Goal: Navigation & Orientation: Find specific page/section

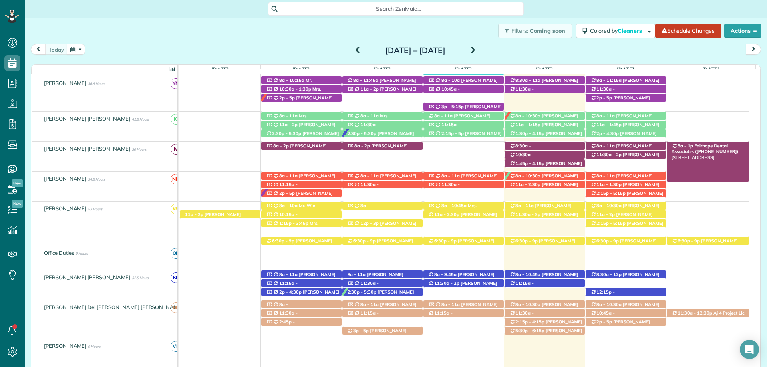
scroll to position [200, 0]
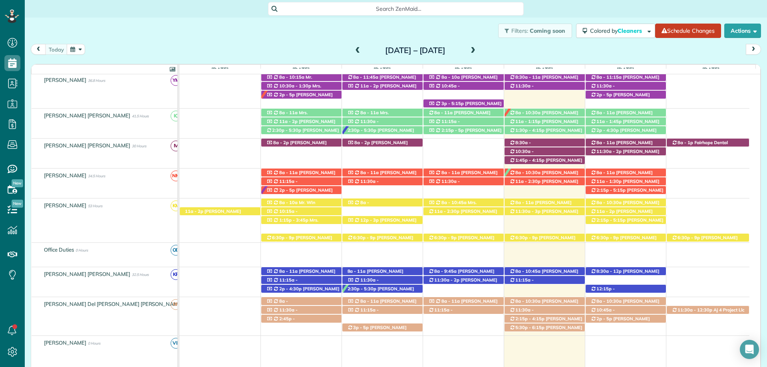
click at [190, 28] on div "Filters: Coming soon Colored by Cleaners Color by Cleaner Color by Team Color b…" at bounding box center [396, 31] width 742 height 26
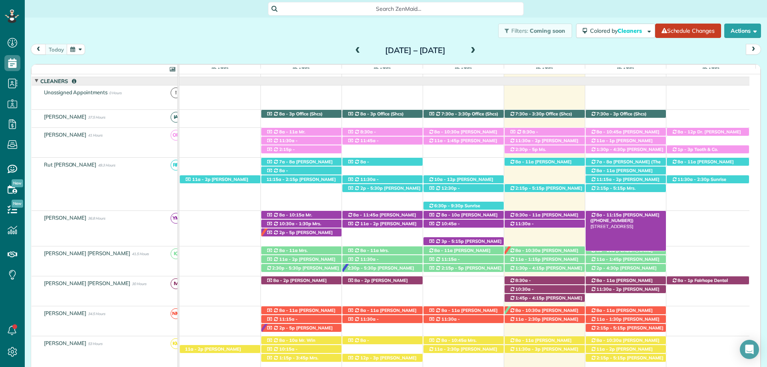
scroll to position [0, 0]
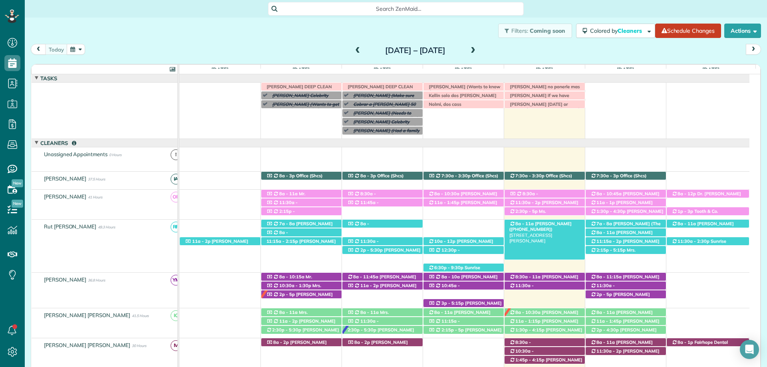
click at [544, 225] on span "[PERSON_NAME] ([PHONE_NUMBER])" at bounding box center [541, 226] width 62 height 11
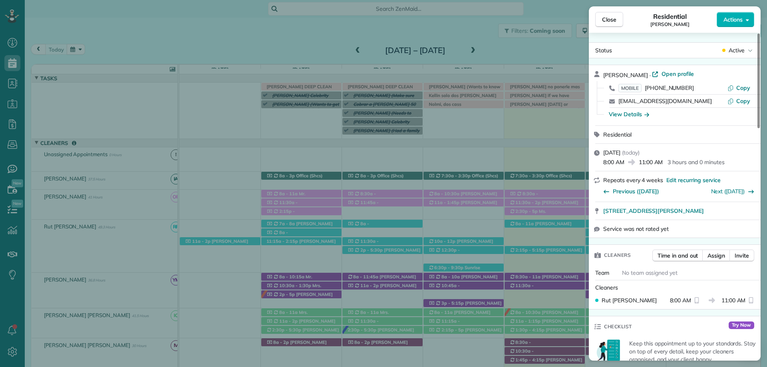
click at [603, 20] on span "Close" at bounding box center [609, 20] width 14 height 8
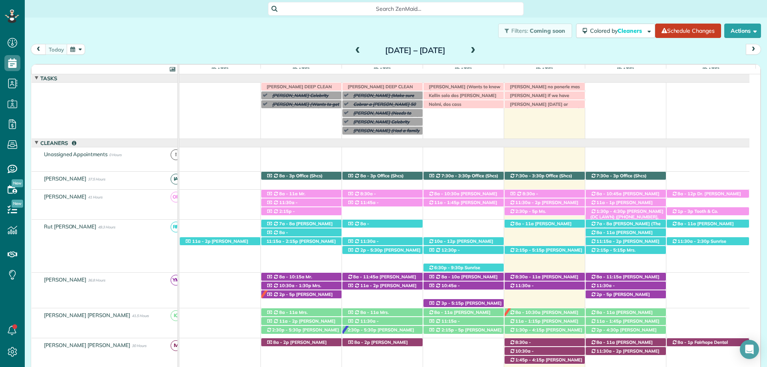
click at [643, 211] on span "[PERSON_NAME] (DC LAWN) ([PHONE_NUMBER], [PHONE_NUMBER])" at bounding box center [627, 217] width 73 height 17
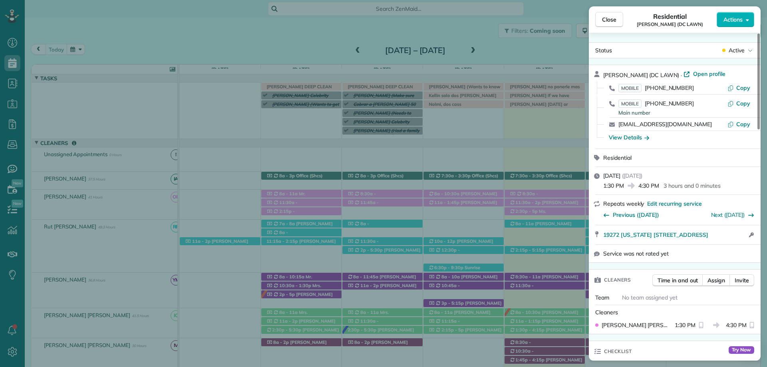
click at [538, 273] on div "Close Residential Mandy King (DC LAWN) Actions Status Active Mandy King (DC LAW…" at bounding box center [383, 183] width 767 height 367
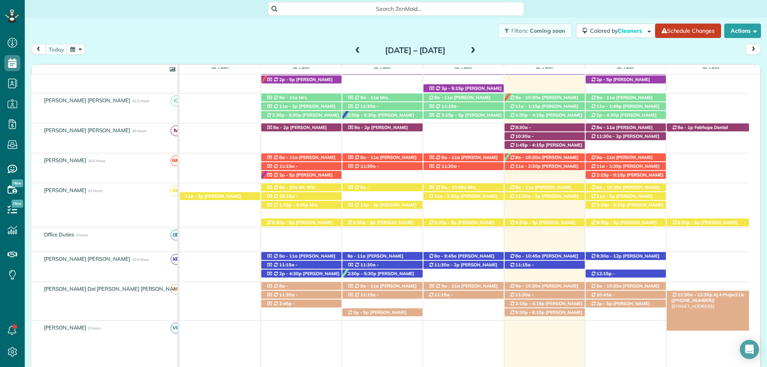
scroll to position [240, 0]
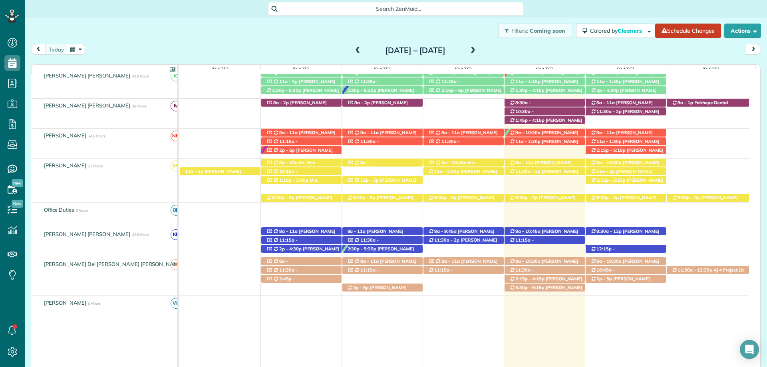
click at [226, 26] on div "Filters: Coming soon Colored by Cleaners Color by Cleaner Color by Team Color b…" at bounding box center [396, 31] width 742 height 26
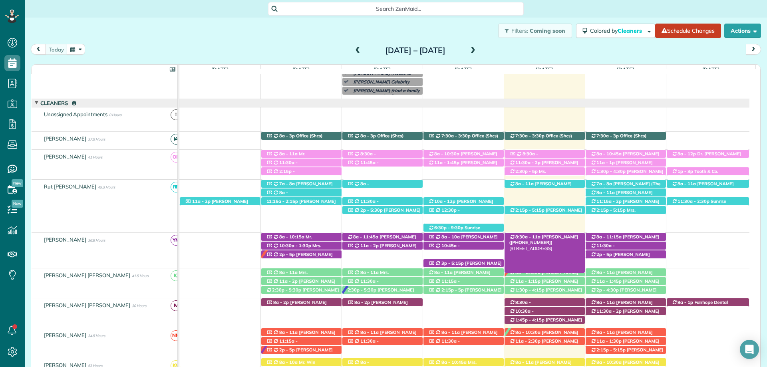
scroll to position [80, 0]
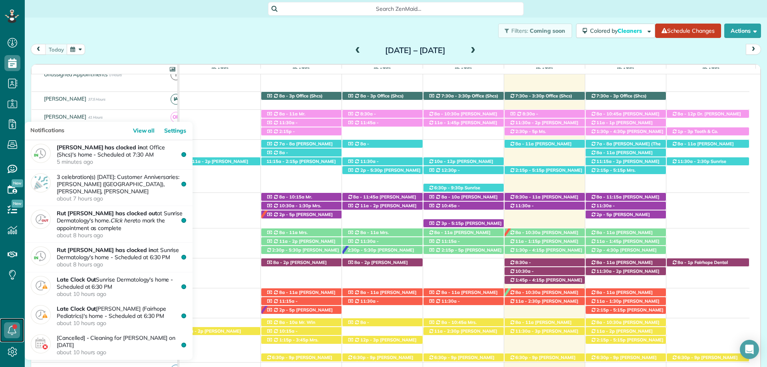
click at [7, 330] on icon at bounding box center [12, 330] width 16 height 16
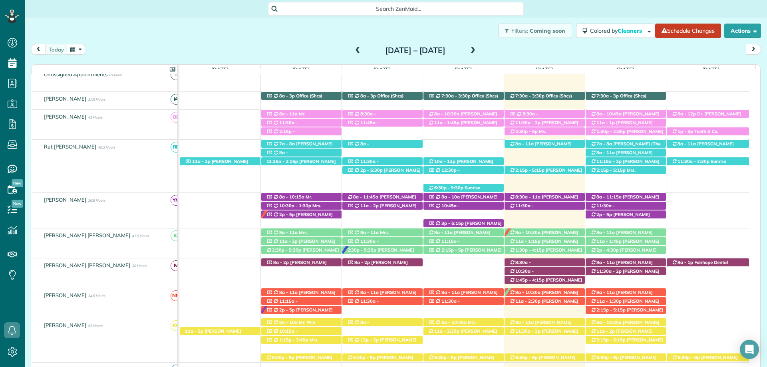
click at [547, 10] on div "Search ZenMaid…" at bounding box center [396, 9] width 742 height 14
click at [10, 169] on icon at bounding box center [12, 169] width 16 height 16
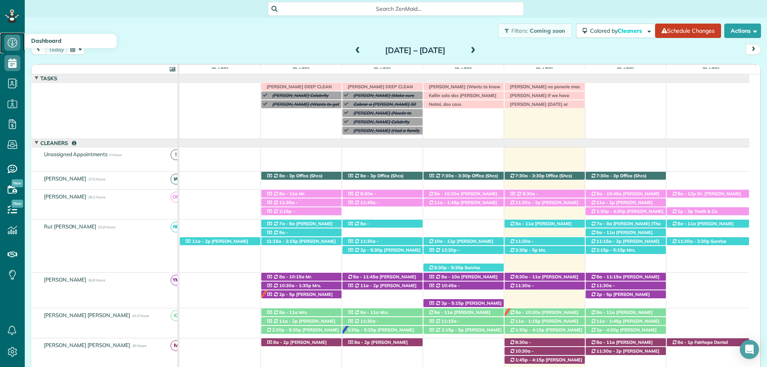
click at [16, 44] on use at bounding box center [13, 43] width 10 height 10
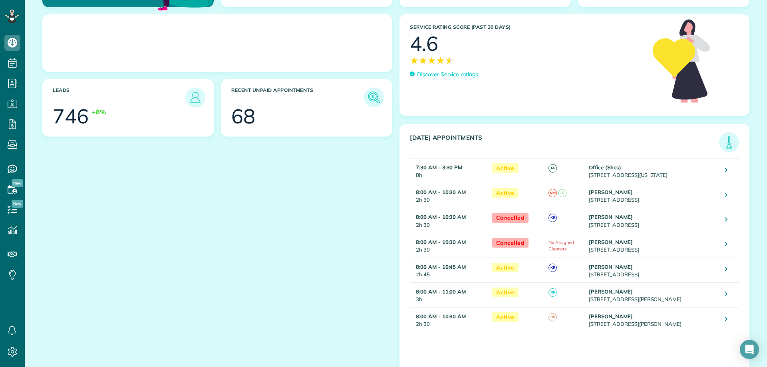
scroll to position [104, 0]
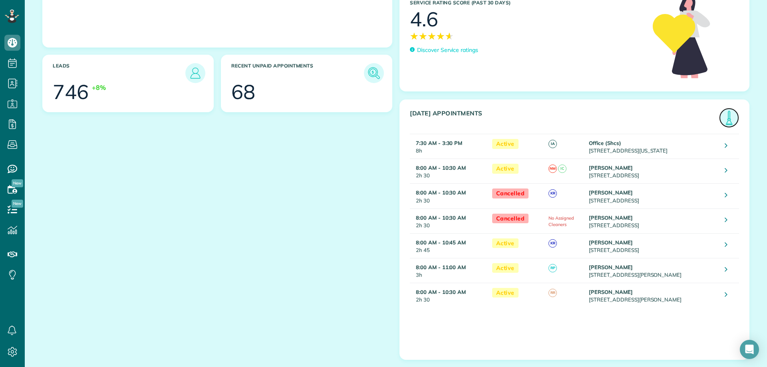
click at [724, 119] on img at bounding box center [729, 118] width 18 height 18
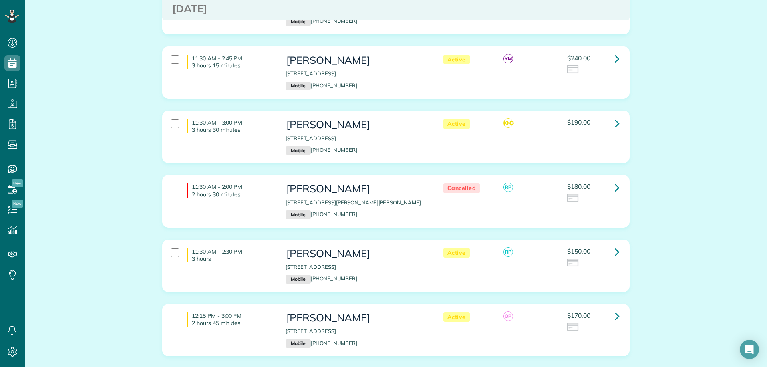
scroll to position [1119, 0]
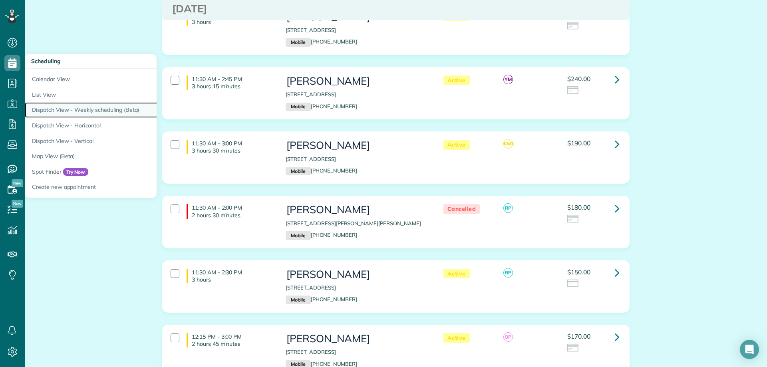
click at [96, 109] on link "Dispatch View - Weekly scheduling (Beta)" at bounding box center [125, 110] width 200 height 16
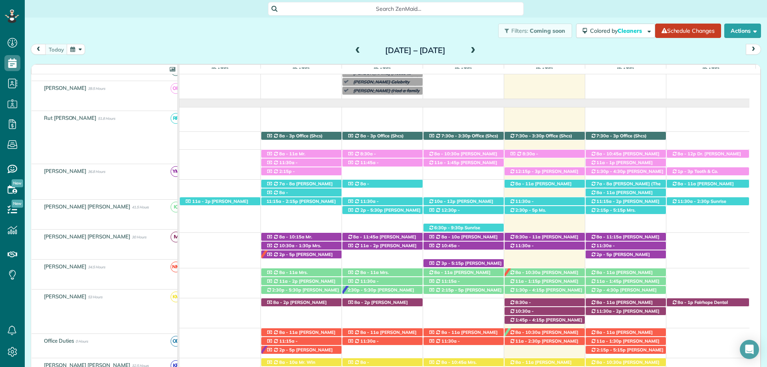
scroll to position [40, 0]
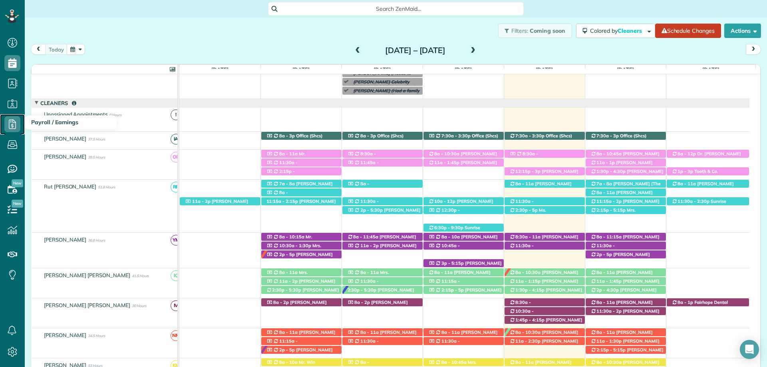
click at [12, 124] on icon at bounding box center [12, 124] width 16 height 16
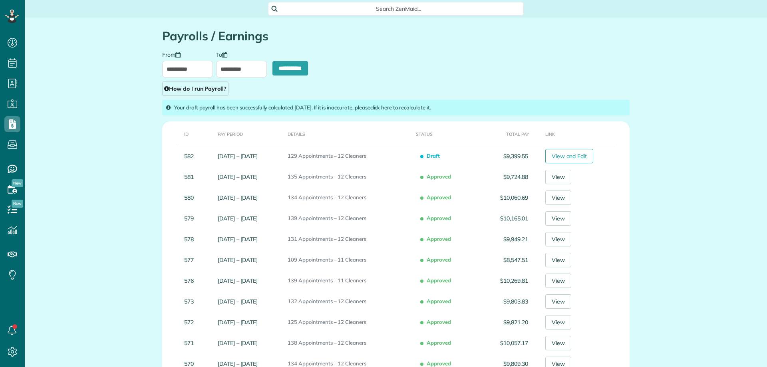
scroll to position [4, 4]
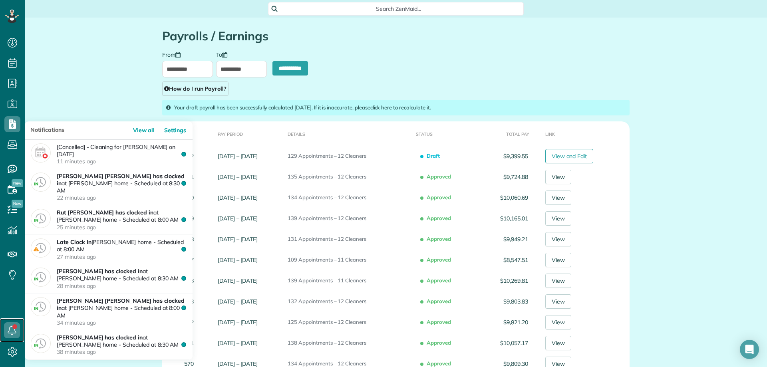
click at [17, 326] on icon at bounding box center [12, 330] width 16 height 16
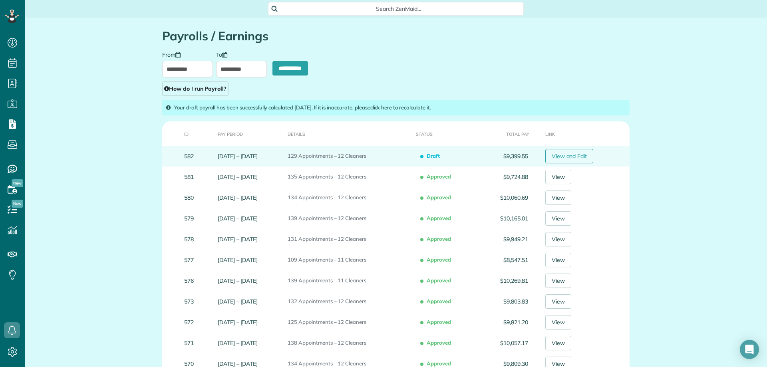
click at [588, 152] on link "View and Edit" at bounding box center [569, 156] width 48 height 14
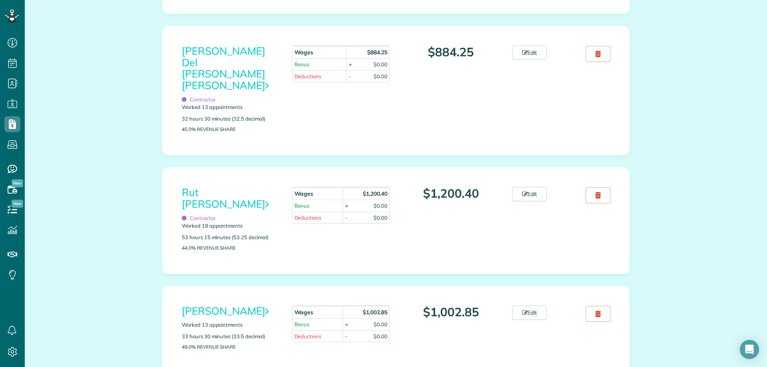
scroll to position [1039, 0]
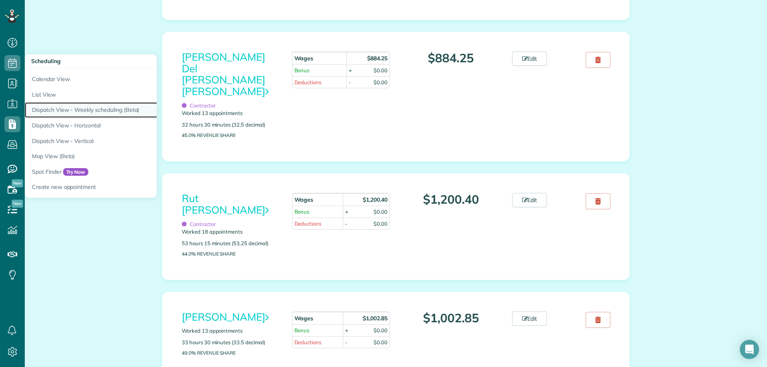
click at [82, 114] on link "Dispatch View - Weekly scheduling (Beta)" at bounding box center [125, 110] width 200 height 16
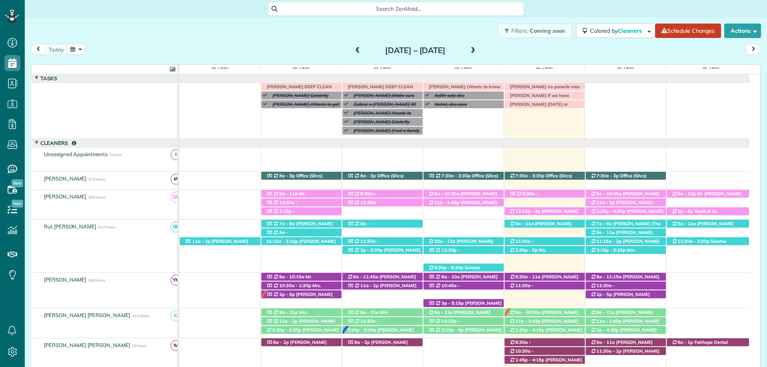
scroll to position [32, 0]
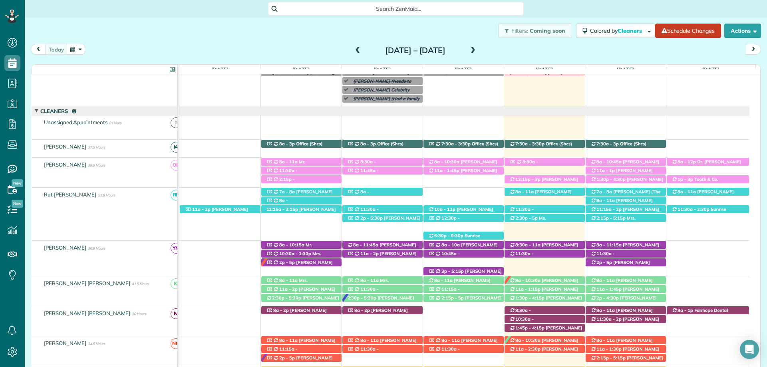
click at [478, 51] on span at bounding box center [473, 50] width 9 height 7
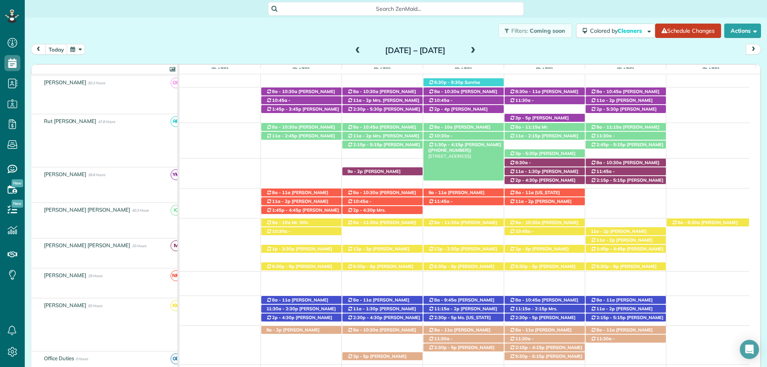
scroll to position [200, 0]
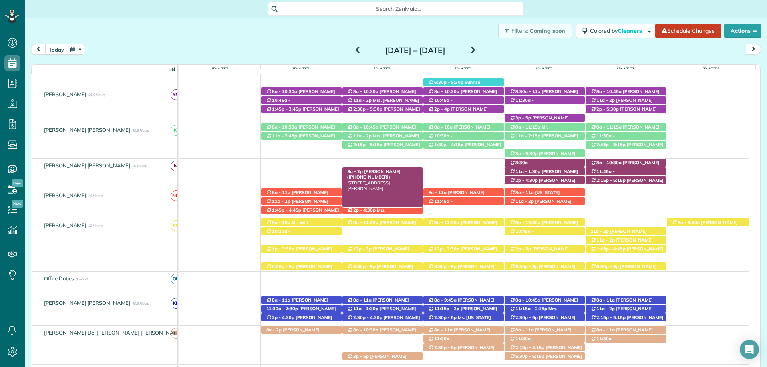
click at [395, 171] on div "9a - 2p [PERSON_NAME] ([PHONE_NUMBER]) [STREET_ADDRESS][PERSON_NAME]" at bounding box center [382, 171] width 80 height 8
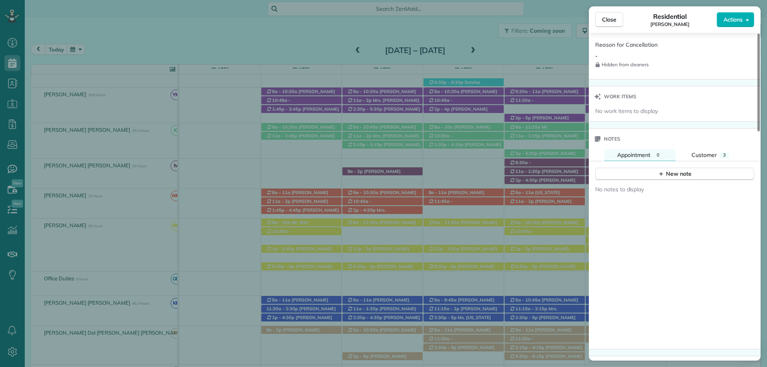
scroll to position [720, 0]
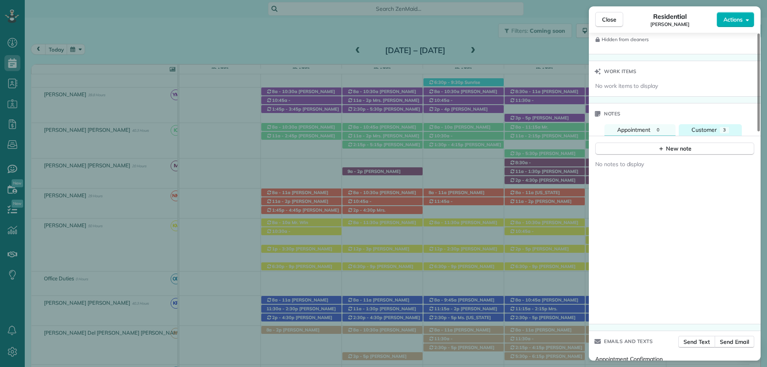
click at [712, 126] on span "Customer" at bounding box center [704, 129] width 25 height 7
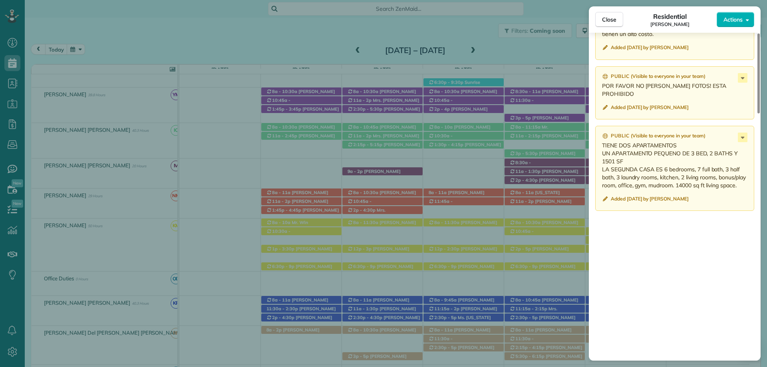
scroll to position [959, 0]
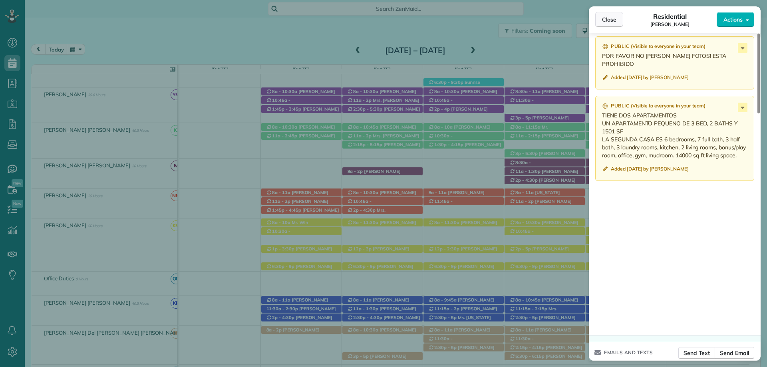
click at [607, 22] on span "Close" at bounding box center [609, 20] width 14 height 8
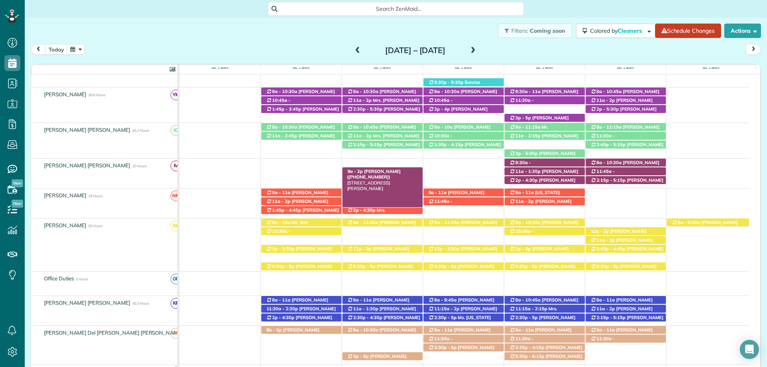
click at [379, 168] on div "9a - 2p [PERSON_NAME] ([PHONE_NUMBER]) [STREET_ADDRESS][PERSON_NAME]" at bounding box center [382, 171] width 80 height 8
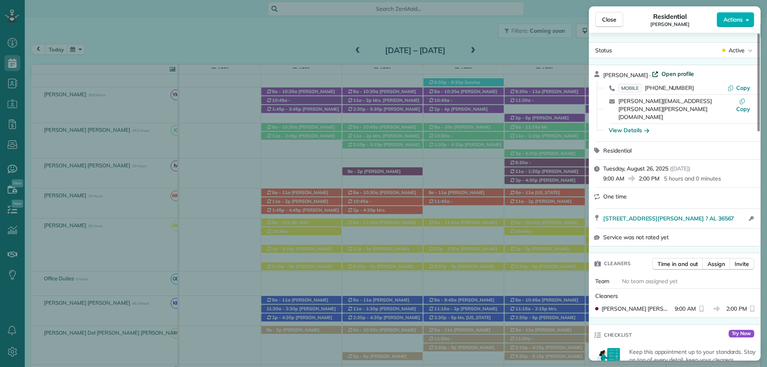
click at [671, 75] on span "Open profile" at bounding box center [678, 74] width 32 height 8
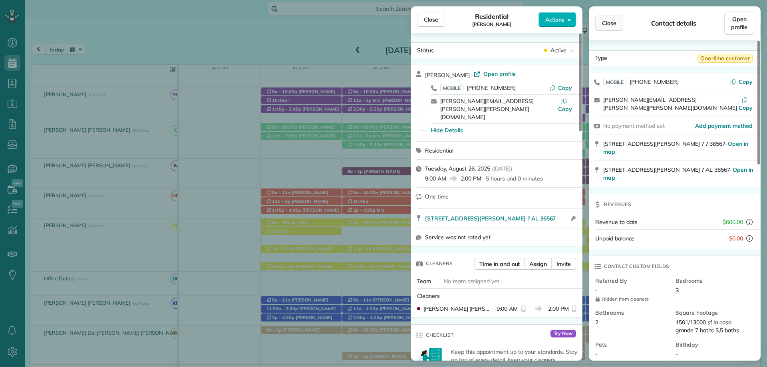
click at [609, 22] on span "Close" at bounding box center [609, 23] width 14 height 8
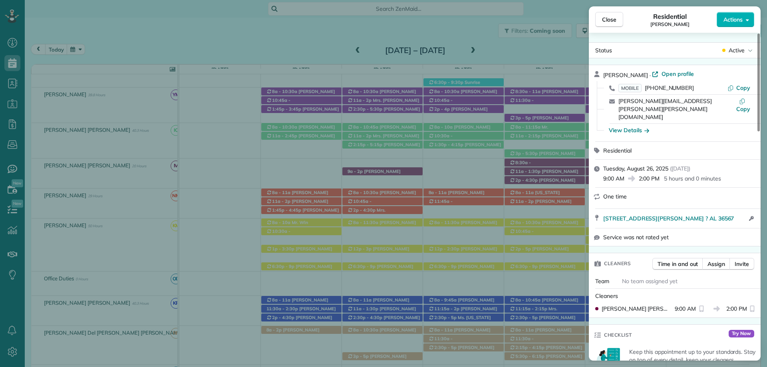
click at [272, 164] on div "Close Residential [PERSON_NAME] Actions Status Active [PERSON_NAME] · Open prof…" at bounding box center [383, 183] width 767 height 367
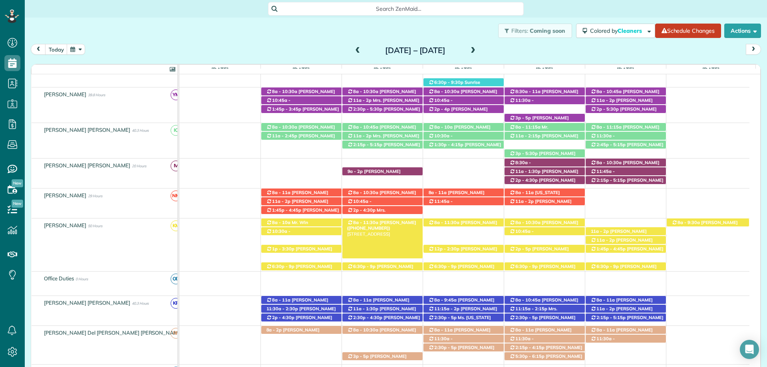
scroll to position [240, 0]
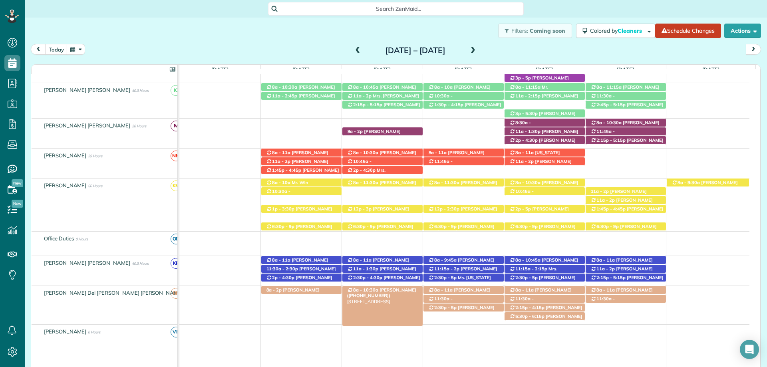
click at [386, 288] on span "[PERSON_NAME] ([PHONE_NUMBER])" at bounding box center [381, 292] width 69 height 11
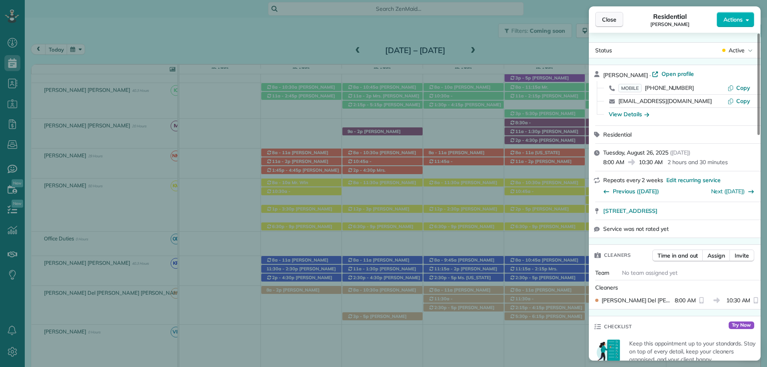
click at [619, 22] on button "Close" at bounding box center [609, 19] width 28 height 15
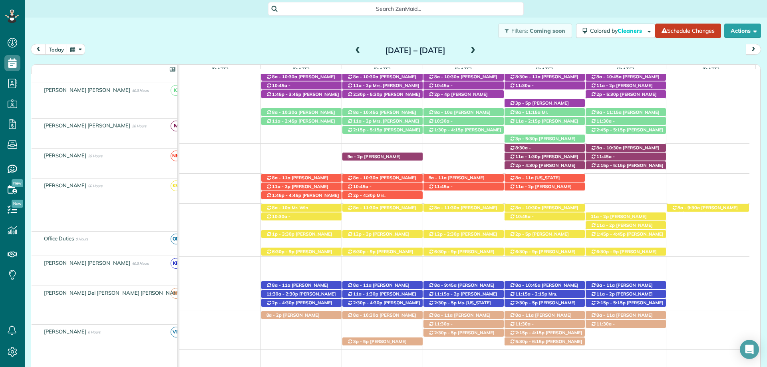
scroll to position [215, 0]
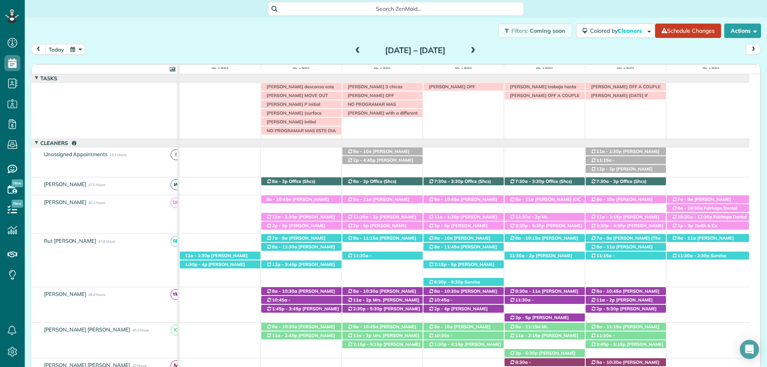
click at [478, 50] on span at bounding box center [473, 50] width 9 height 7
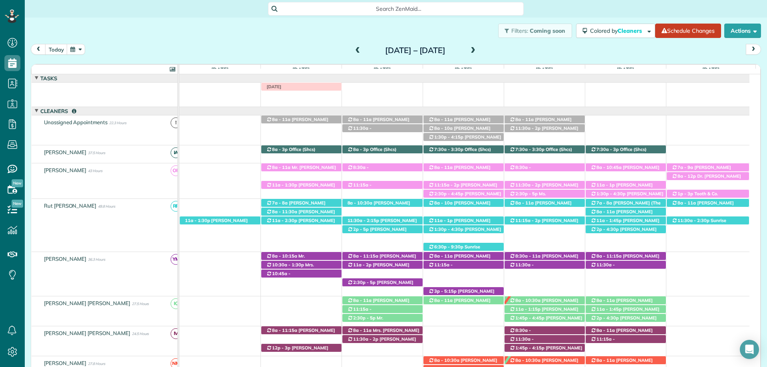
click at [478, 48] on span at bounding box center [473, 50] width 9 height 7
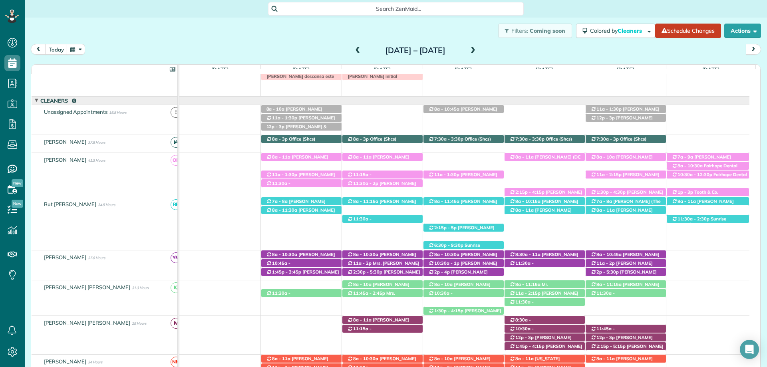
scroll to position [0, 0]
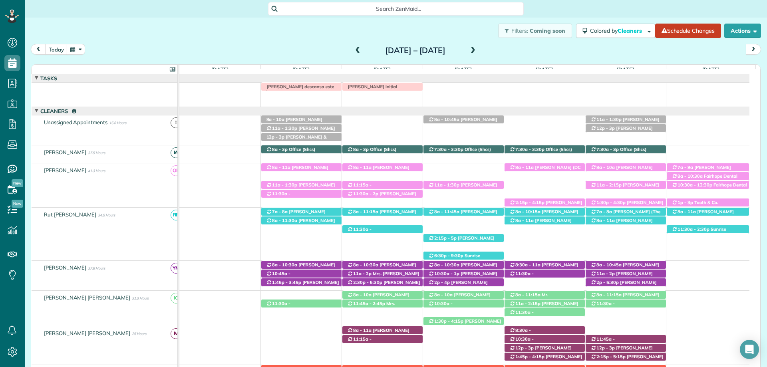
click at [352, 50] on div "[DATE] – [DATE]" at bounding box center [416, 50] width 128 height 13
click at [354, 48] on span at bounding box center [358, 50] width 9 height 7
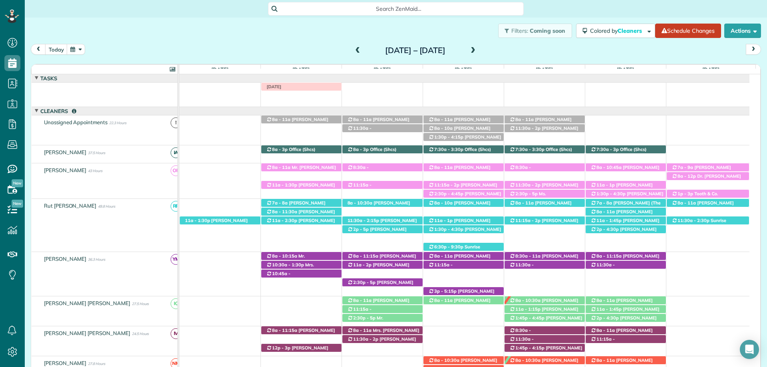
click at [354, 48] on span at bounding box center [358, 50] width 9 height 7
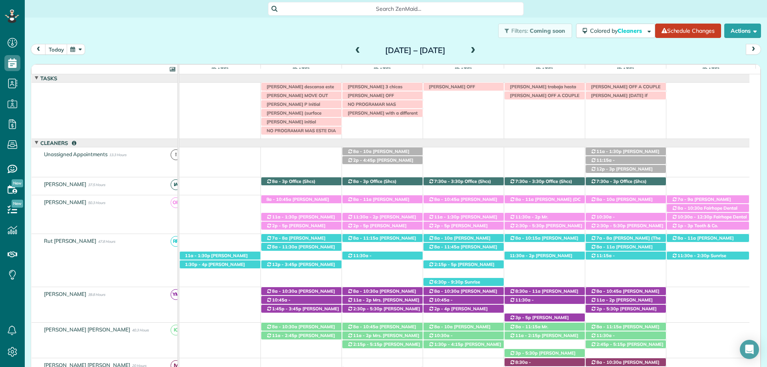
click at [625, 10] on div "Search ZenMaid…" at bounding box center [396, 9] width 742 height 14
click at [354, 52] on span at bounding box center [358, 50] width 9 height 7
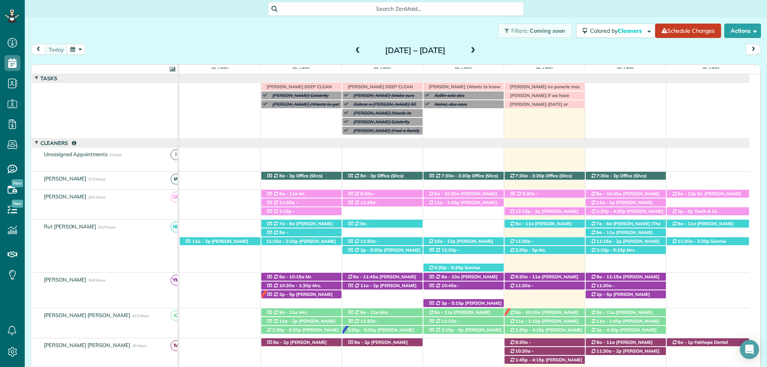
scroll to position [32, 0]
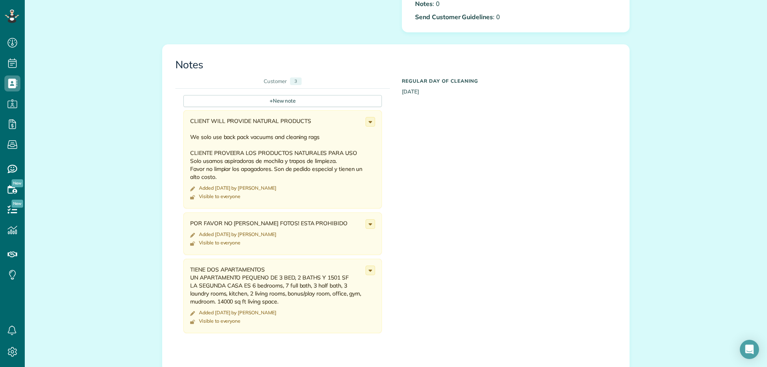
scroll to position [240, 0]
